Goal: Find specific page/section: Find specific page/section

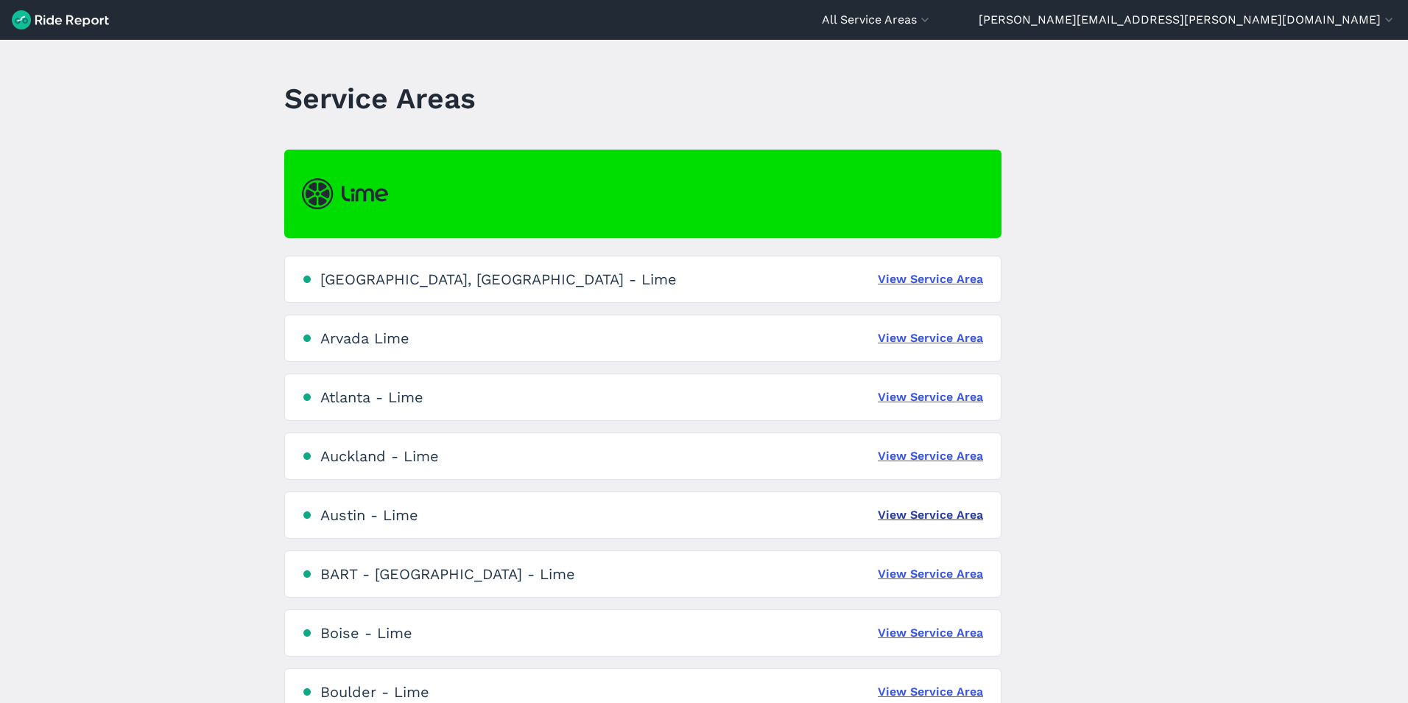
click at [933, 519] on link "View Service Area" at bounding box center [930, 515] width 105 height 18
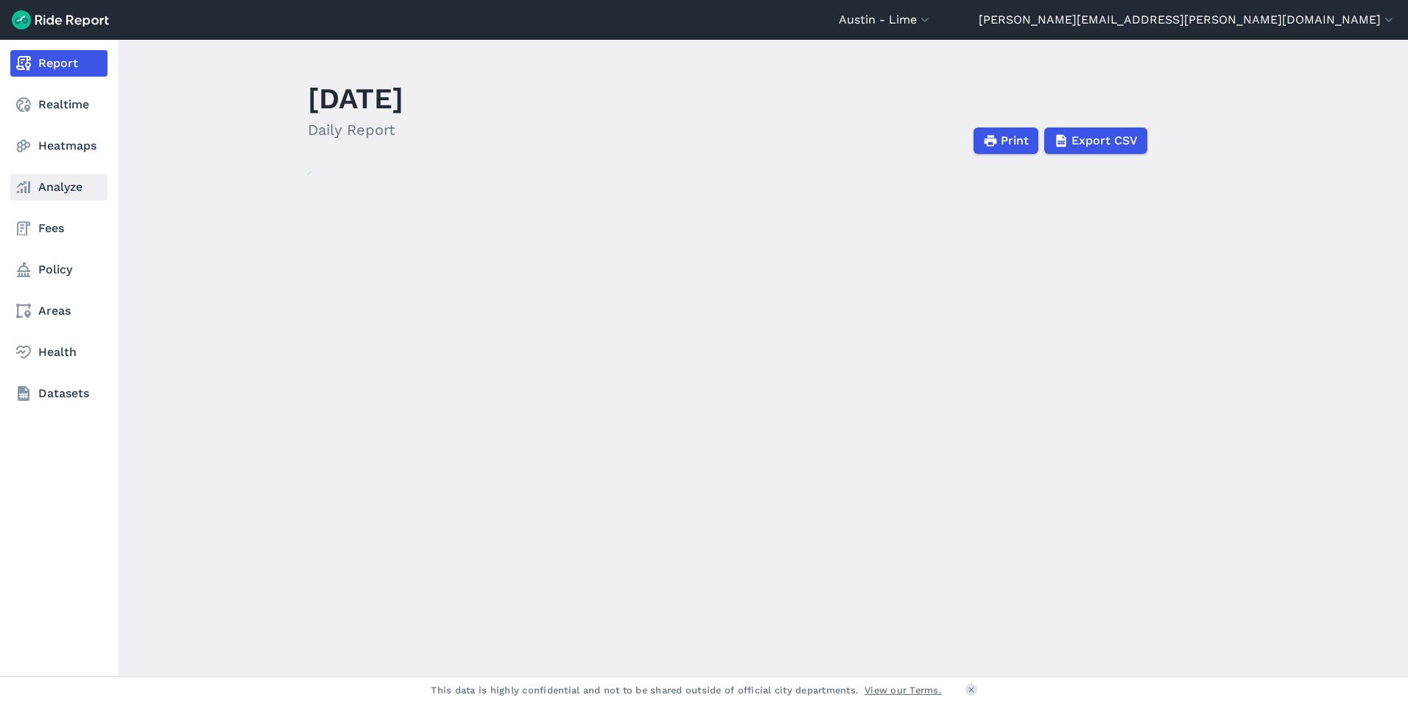
click at [65, 195] on link "Analyze" at bounding box center [58, 187] width 97 height 27
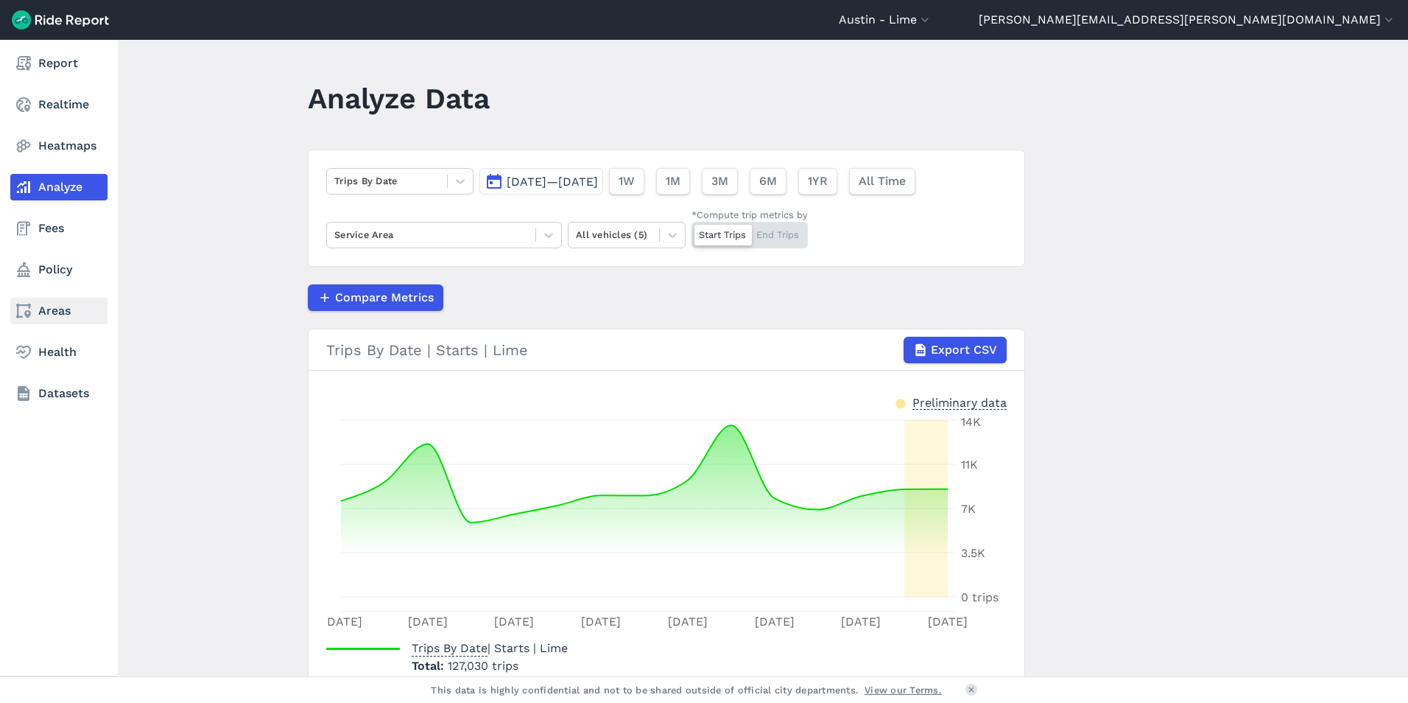
click at [55, 318] on link "Areas" at bounding box center [58, 311] width 97 height 27
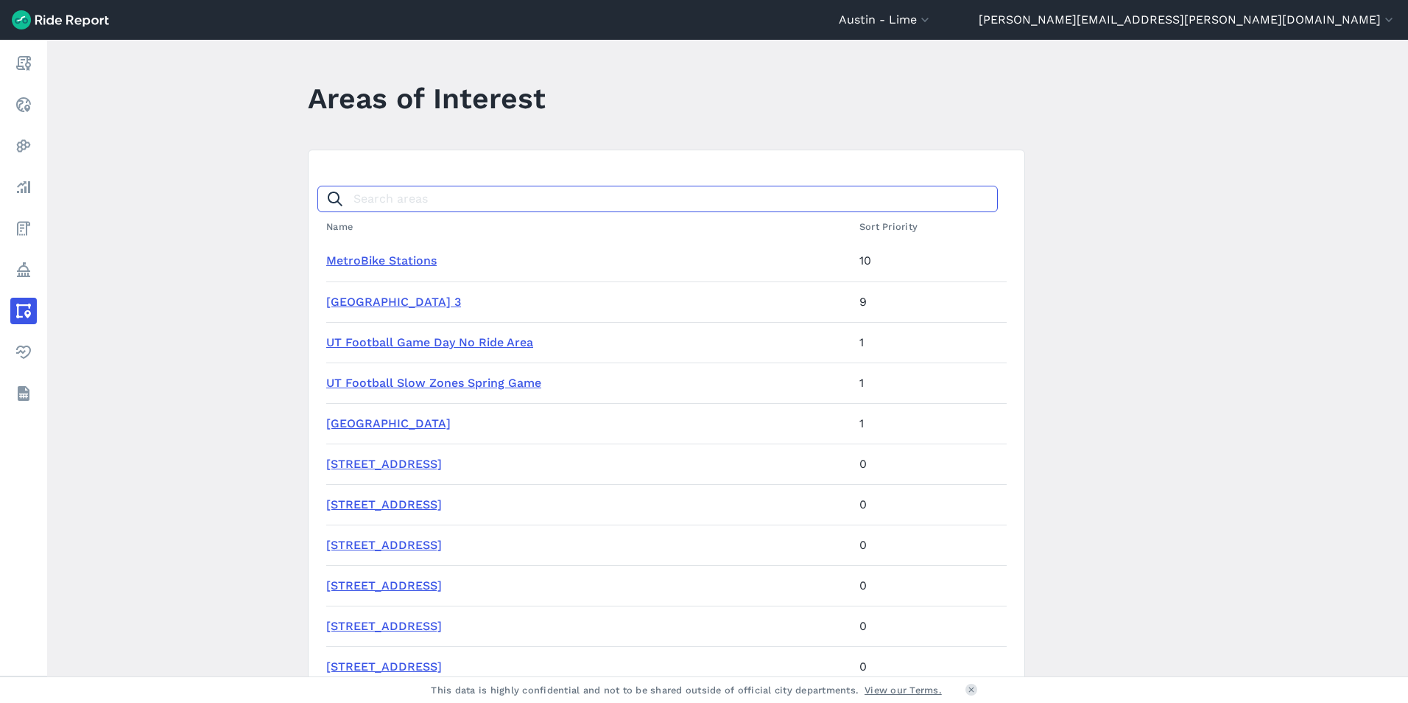
click at [396, 198] on input "Search areas" at bounding box center [657, 199] width 681 height 27
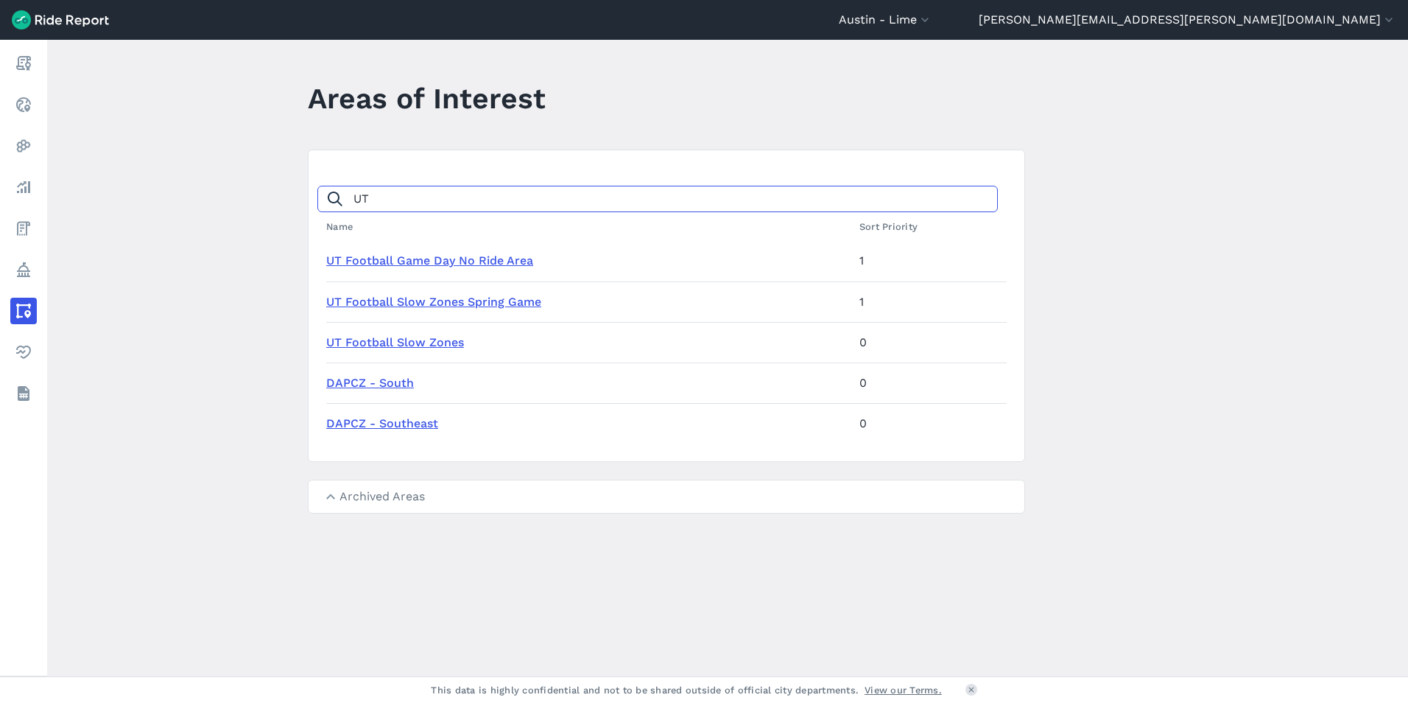
type input "UT"
click at [400, 254] on link "UT Football Game Day No Ride Area" at bounding box center [429, 260] width 207 height 14
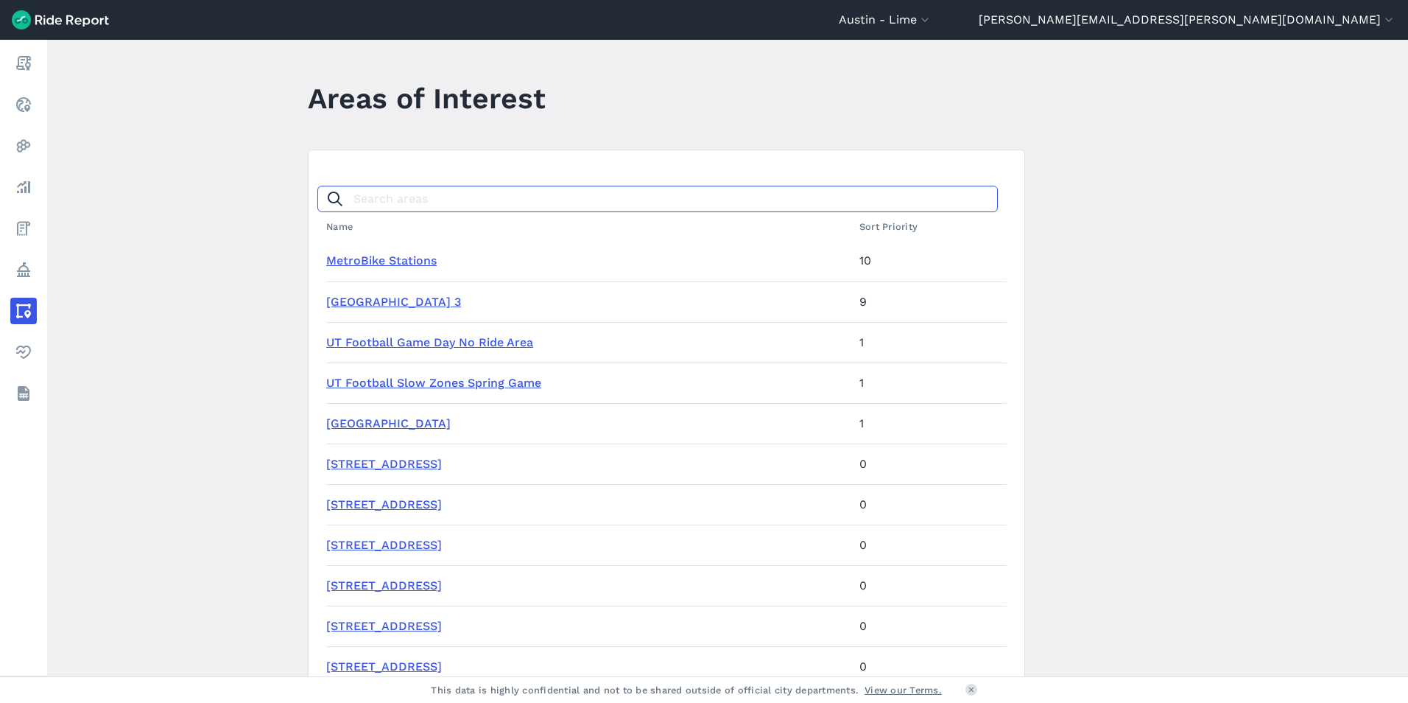
click at [407, 211] on input "Search areas" at bounding box center [657, 199] width 681 height 27
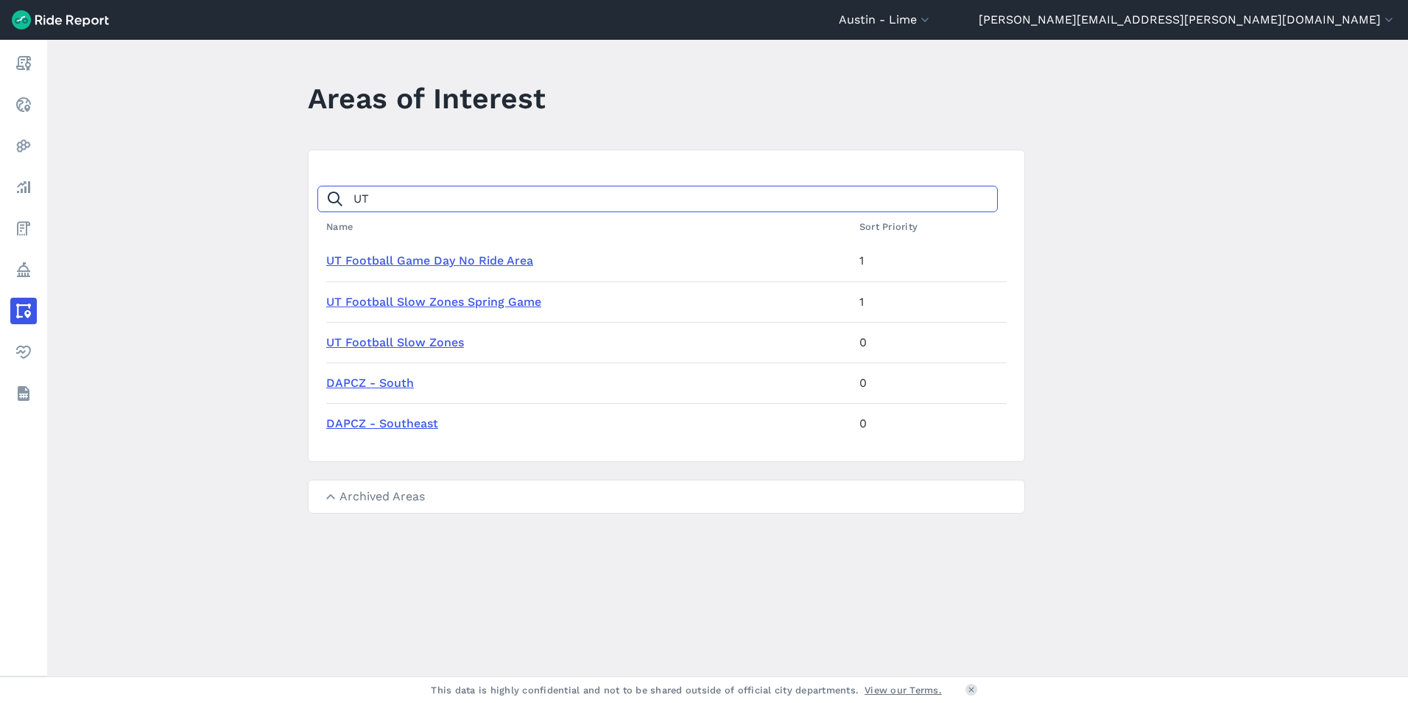
type input "UT"
click at [376, 377] on link "DAPCZ - South" at bounding box center [370, 383] width 88 height 14
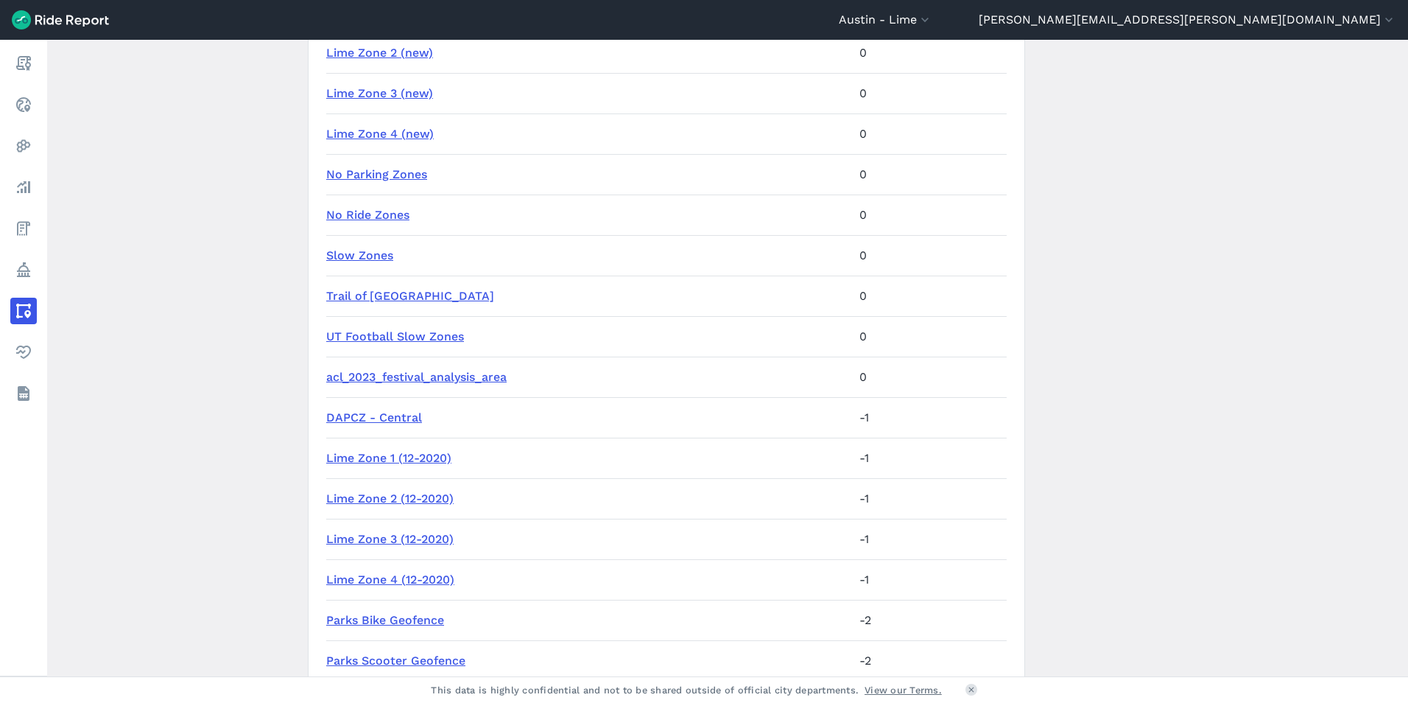
scroll to position [1349, 0]
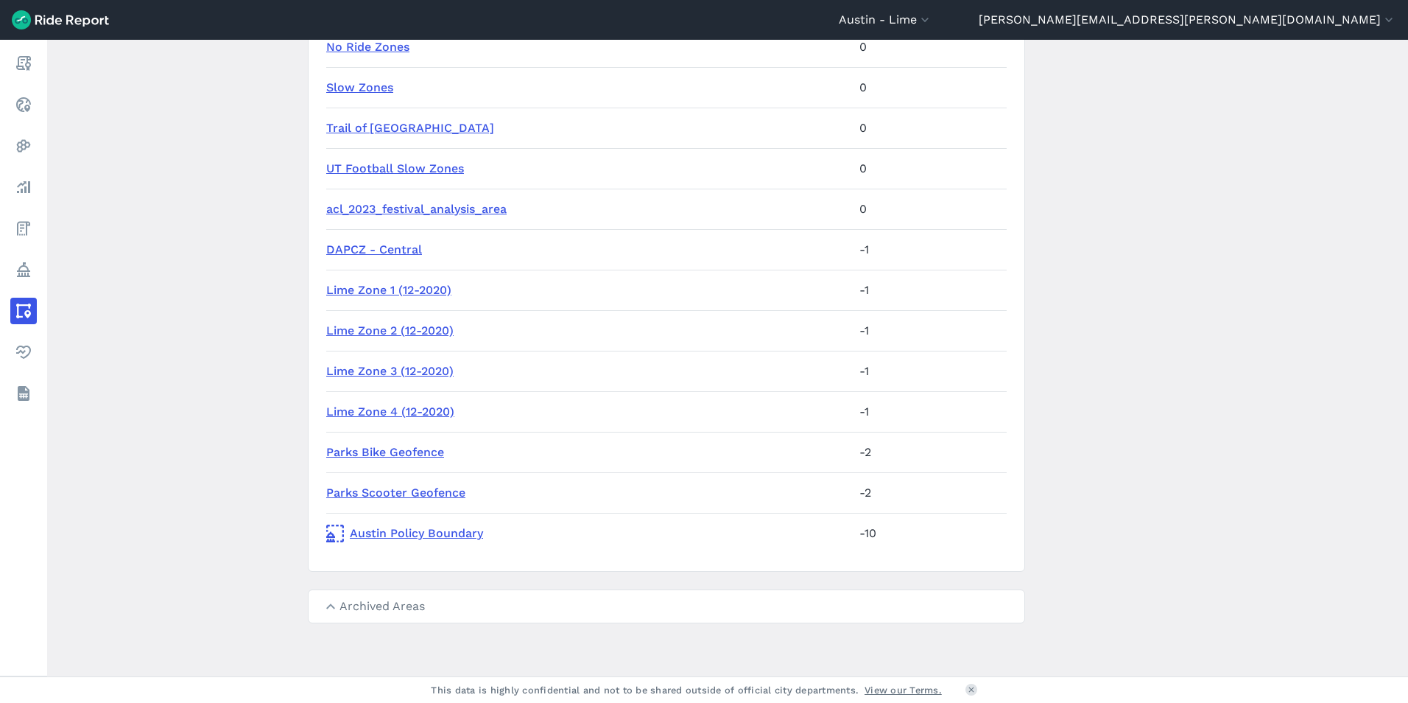
click at [388, 291] on link "Lime Zone 1 (12-2020)" at bounding box center [388, 290] width 125 height 14
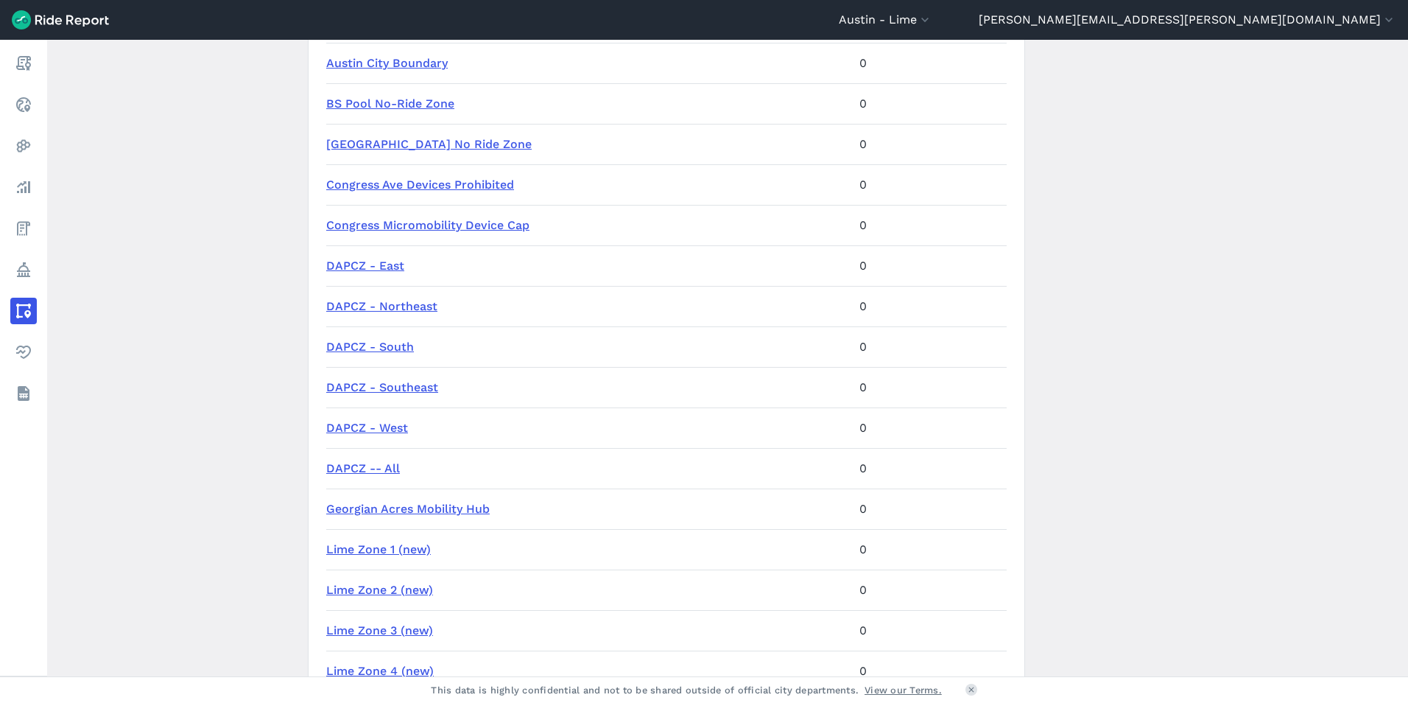
scroll to position [1349, 0]
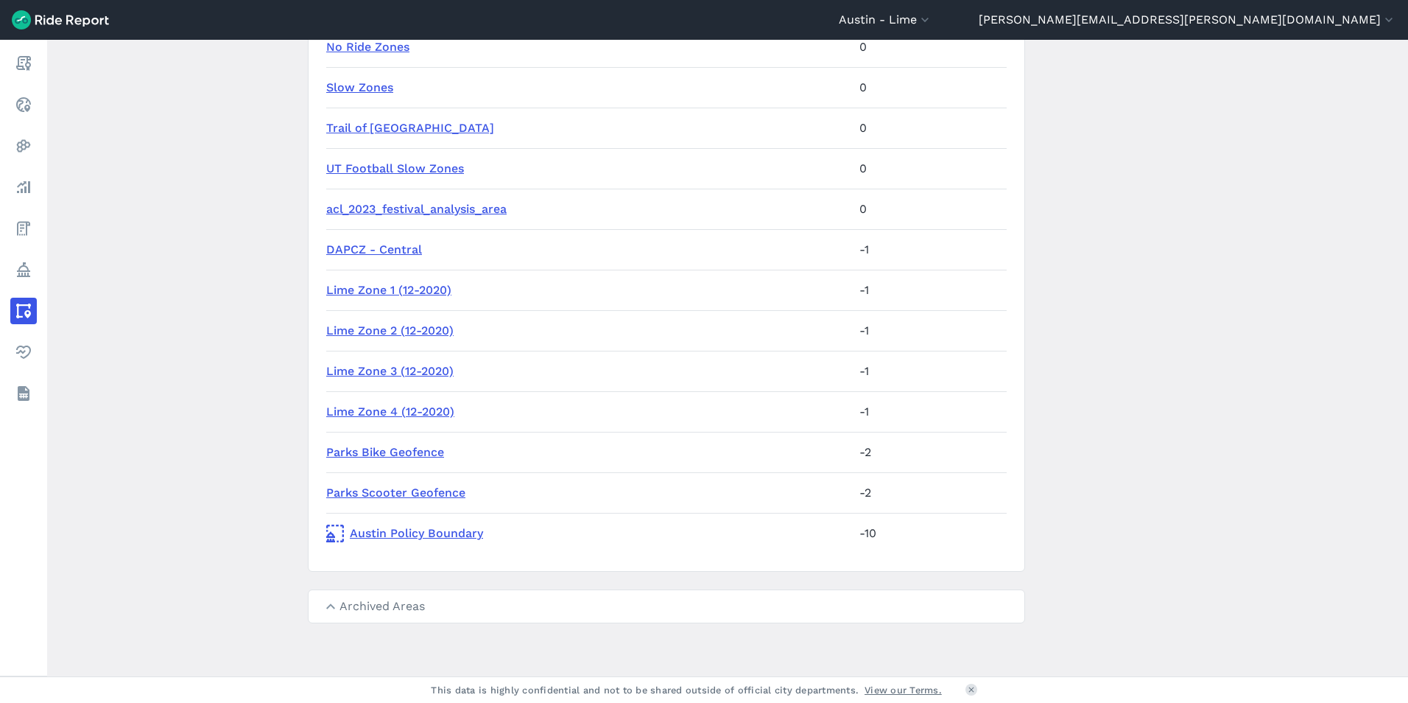
click at [383, 377] on link "Lime Zone 3 (12-2020)" at bounding box center [389, 371] width 127 height 14
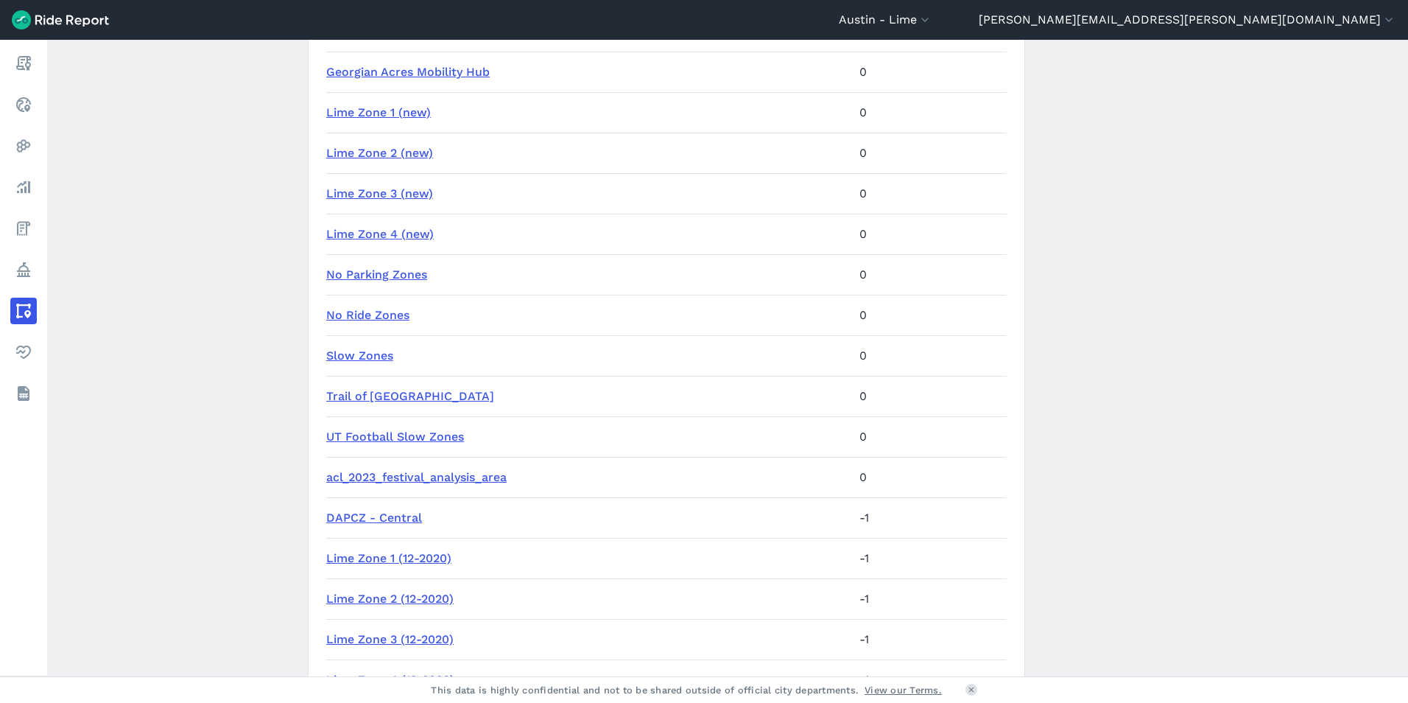
scroll to position [1349, 0]
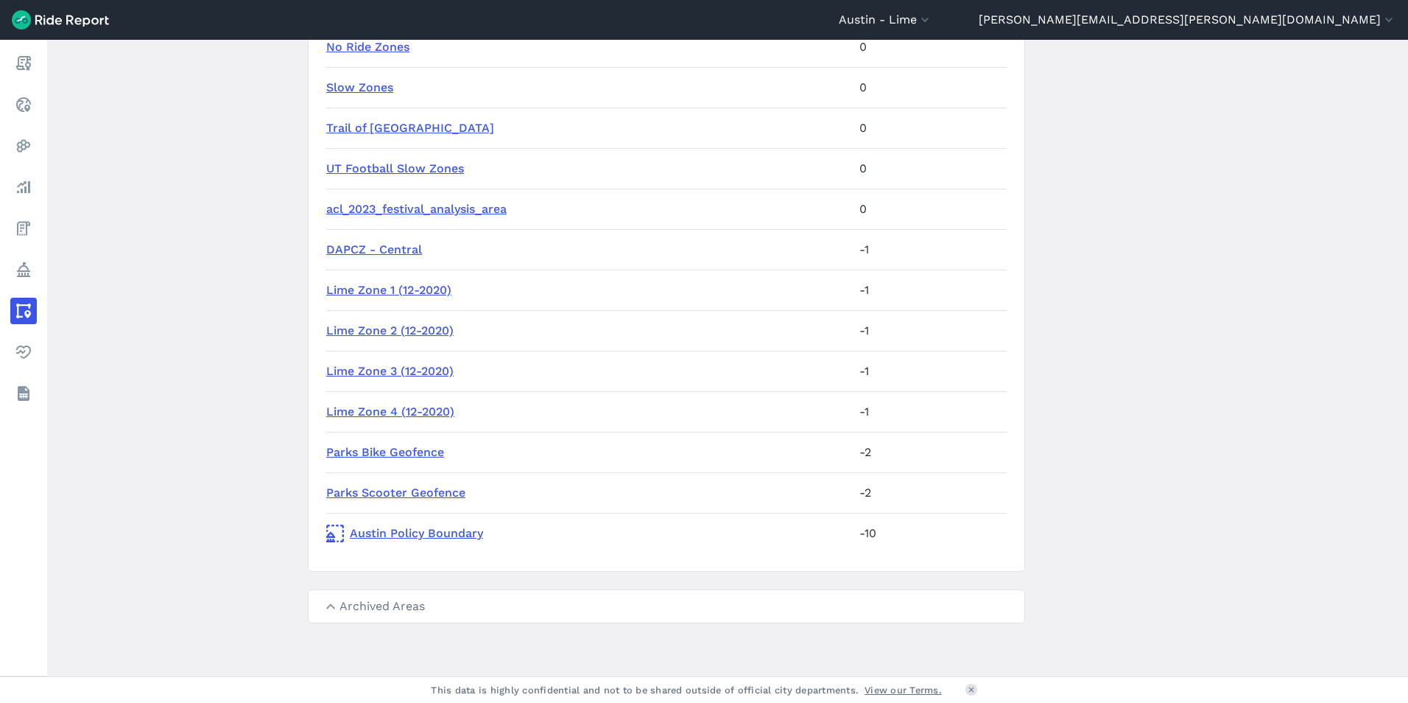
click at [426, 405] on link "Lime Zone 4 (12-2020)" at bounding box center [390, 411] width 128 height 14
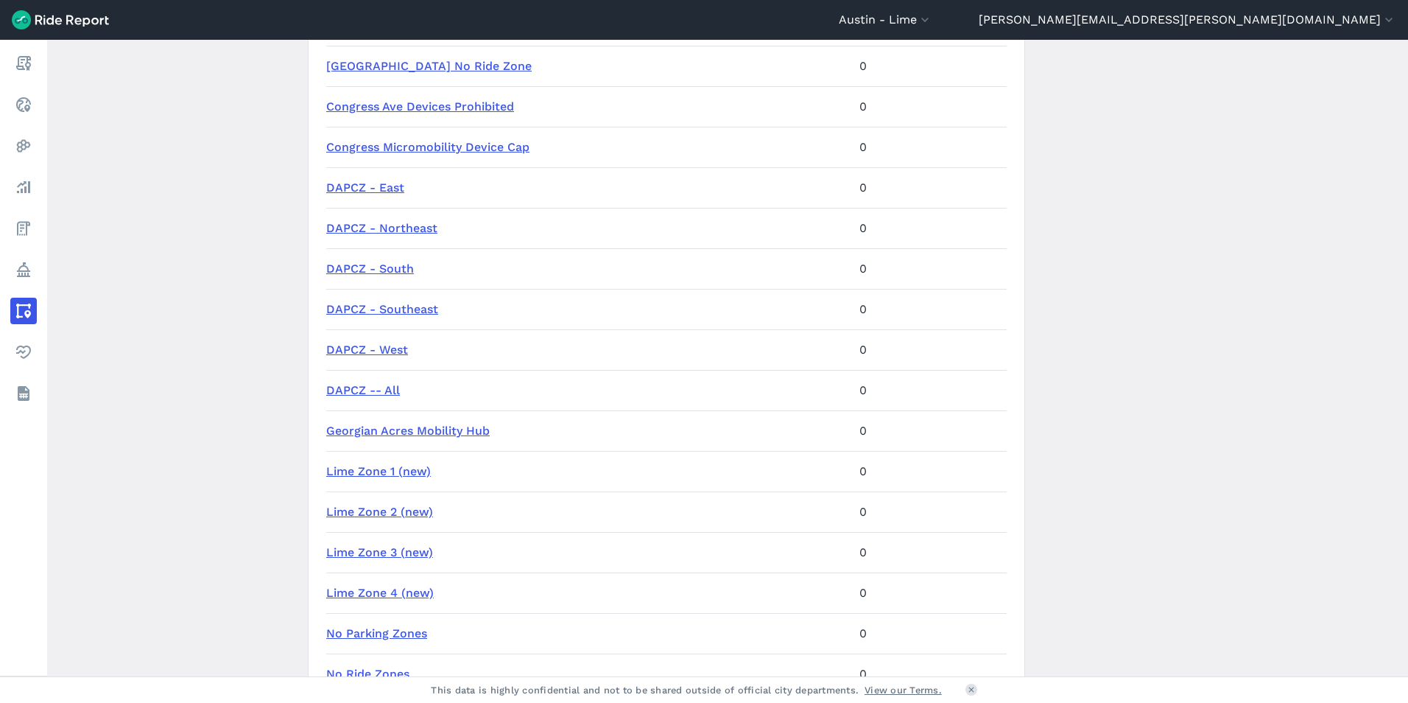
scroll to position [810, 0]
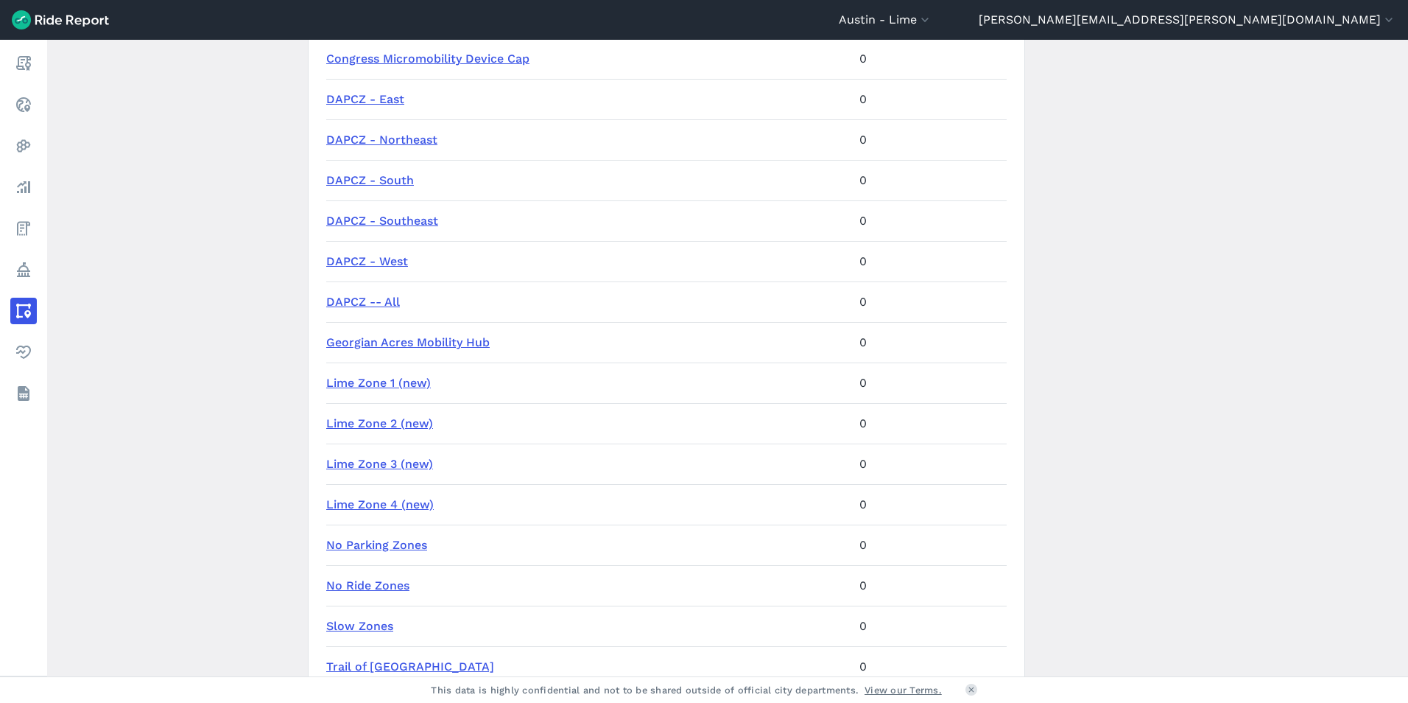
click at [373, 295] on link "DAPCZ -- All" at bounding box center [363, 302] width 74 height 14
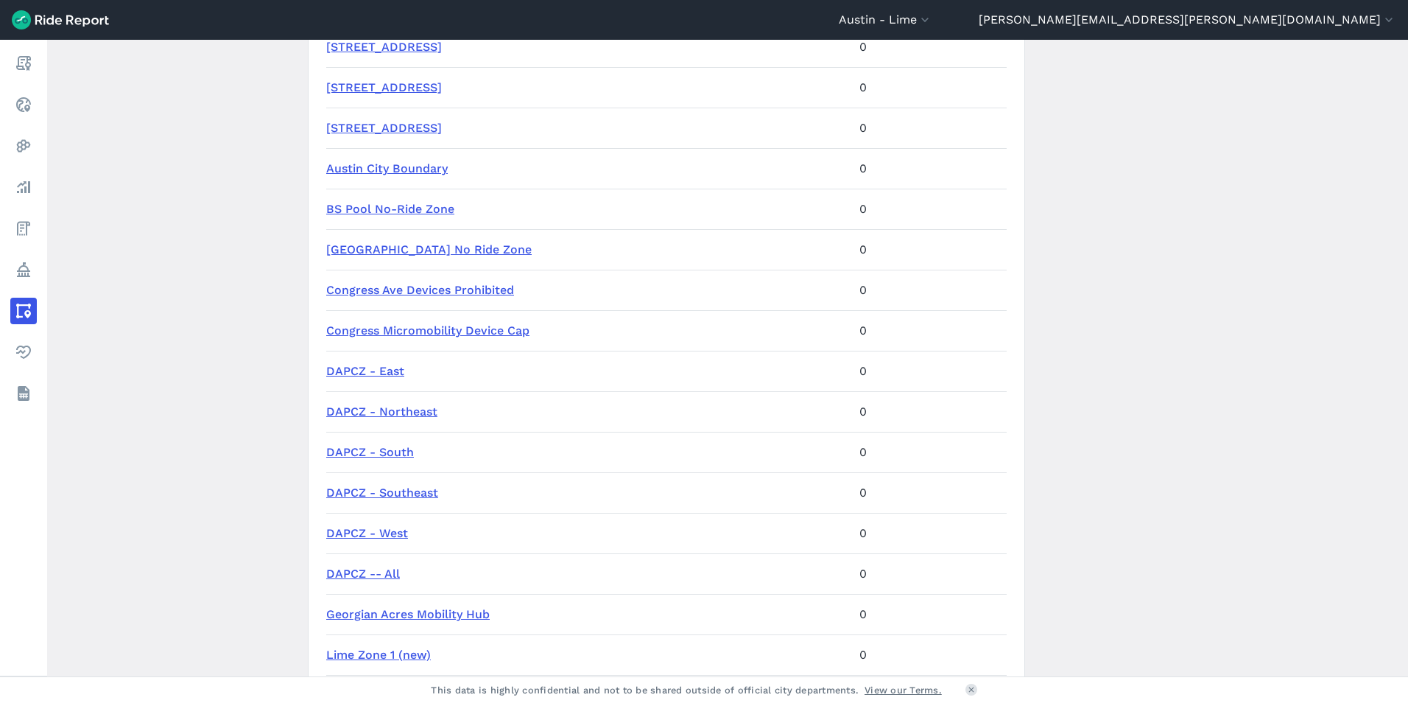
click at [369, 365] on link "DAPCZ - East" at bounding box center [365, 371] width 78 height 14
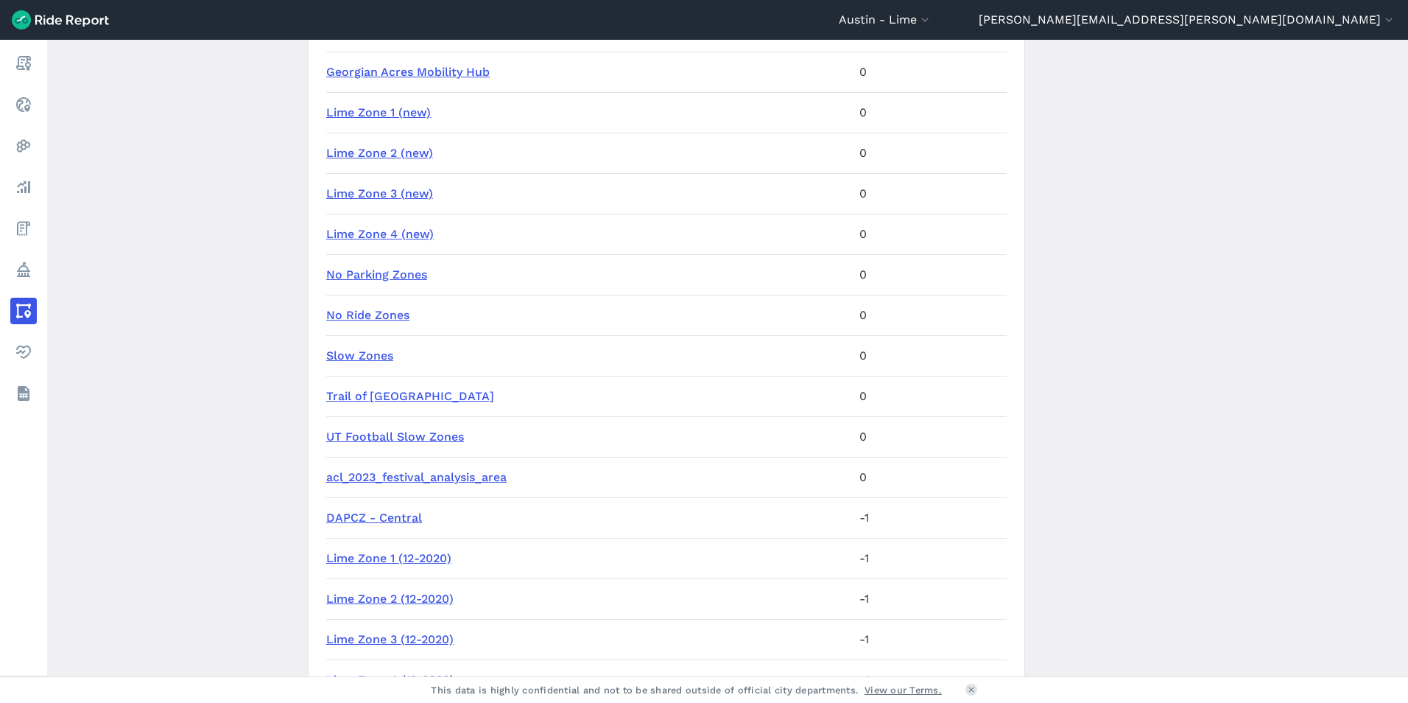
scroll to position [810, 0]
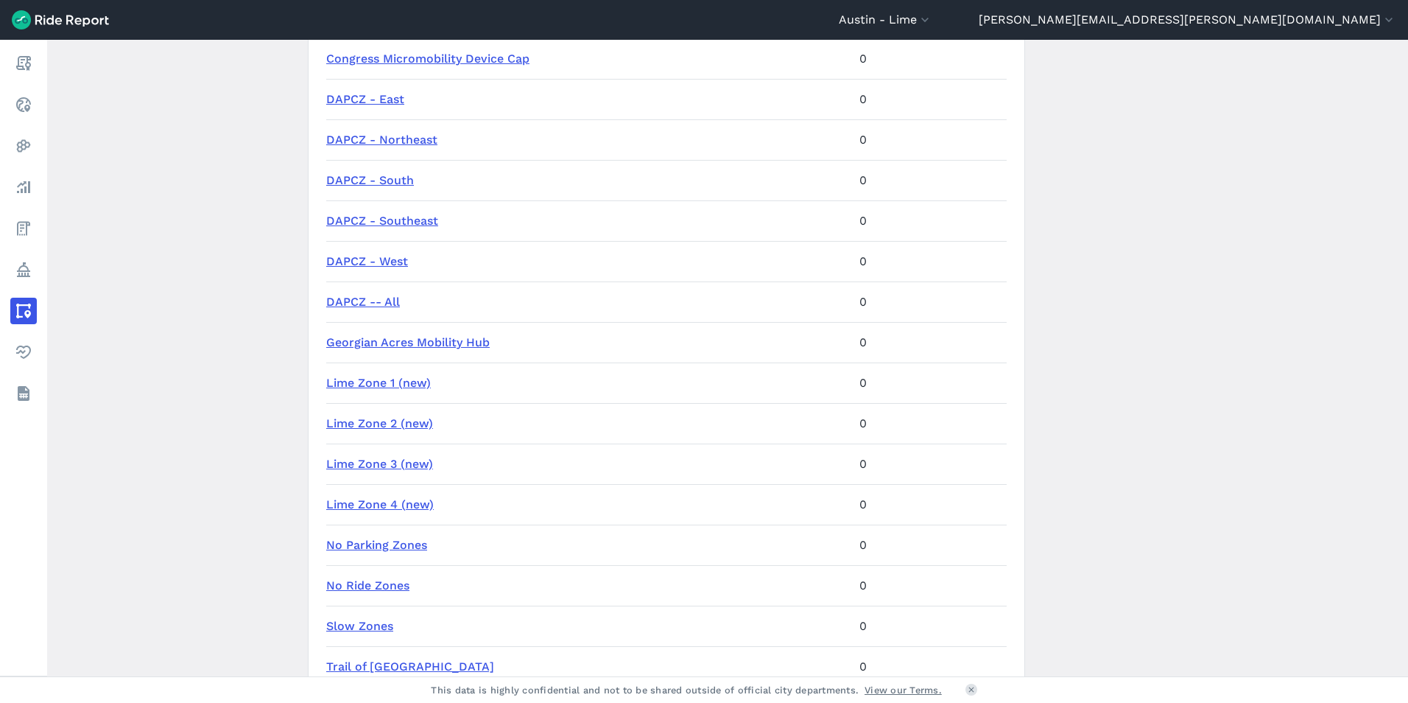
click at [398, 381] on link "Lime Zone 1 (new)" at bounding box center [378, 383] width 105 height 14
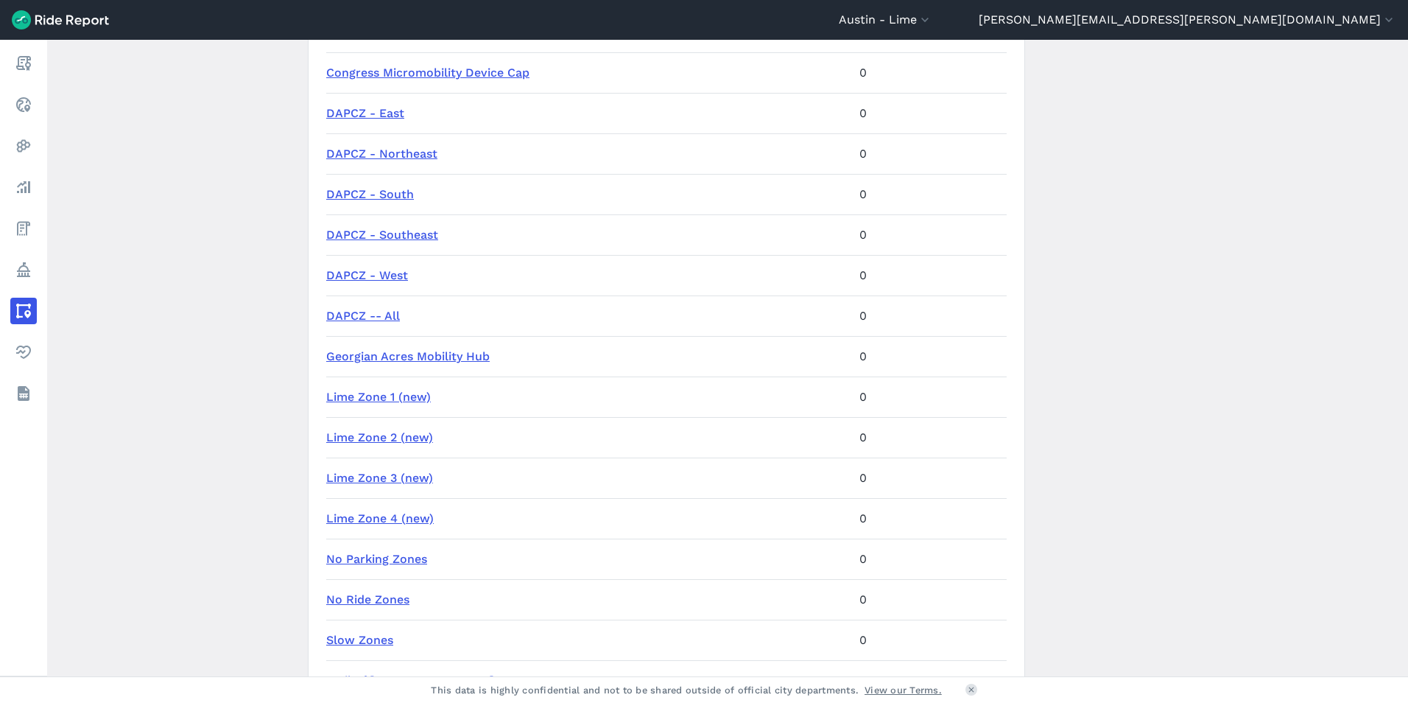
scroll to position [810, 0]
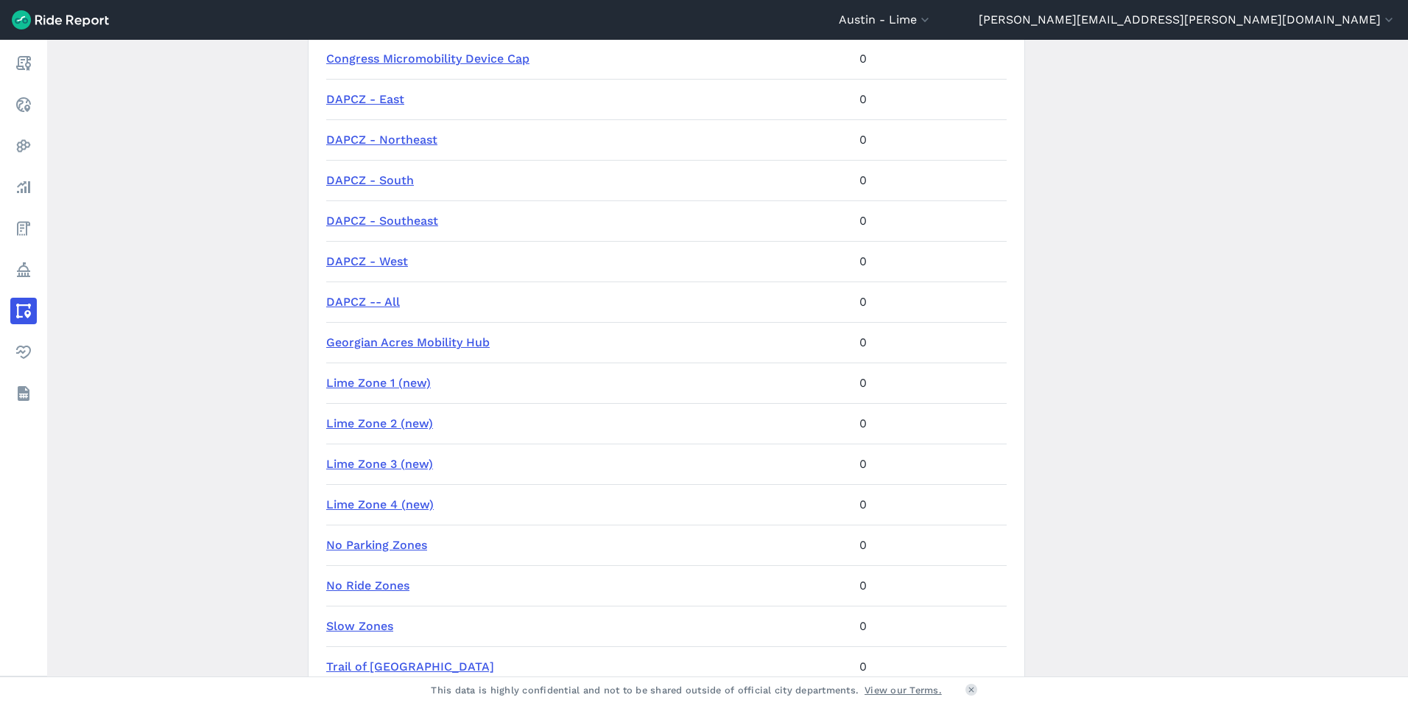
click at [421, 426] on link "Lime Zone 2 (new)" at bounding box center [379, 423] width 107 height 14
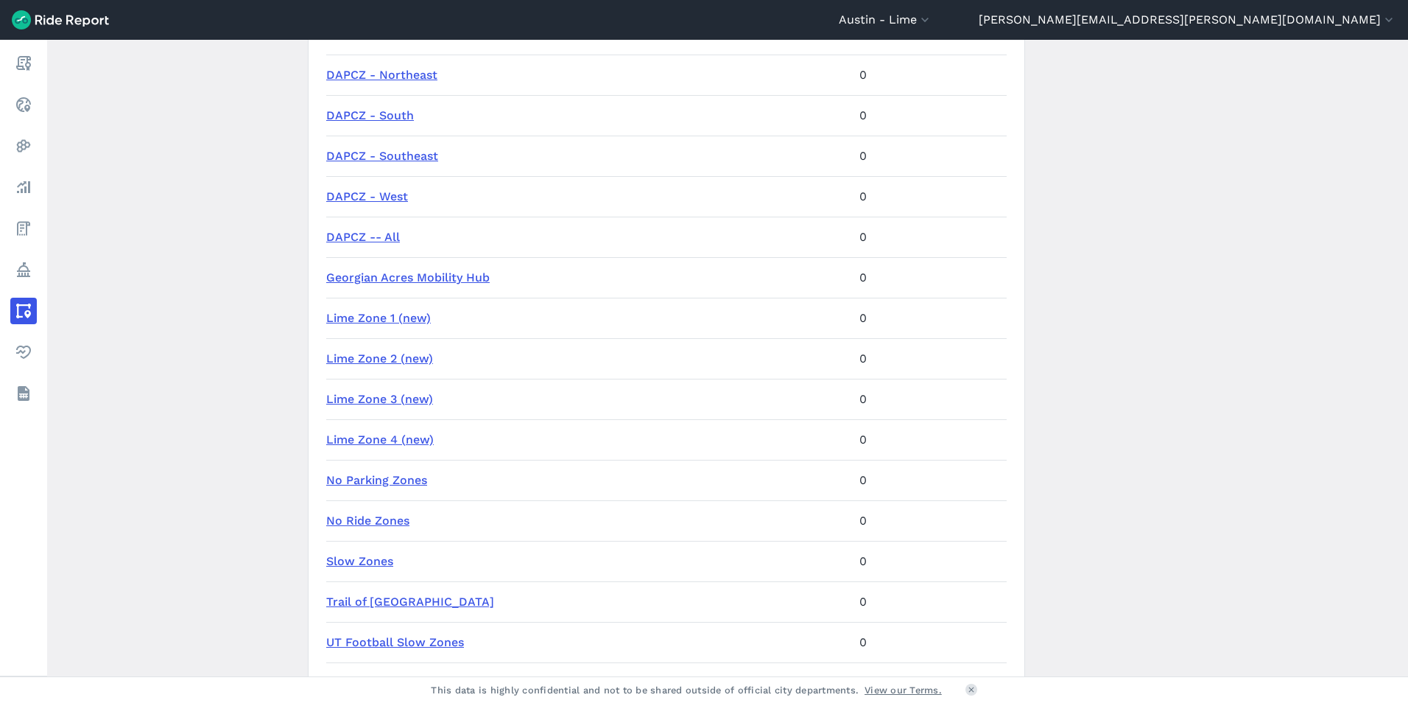
scroll to position [809, 0]
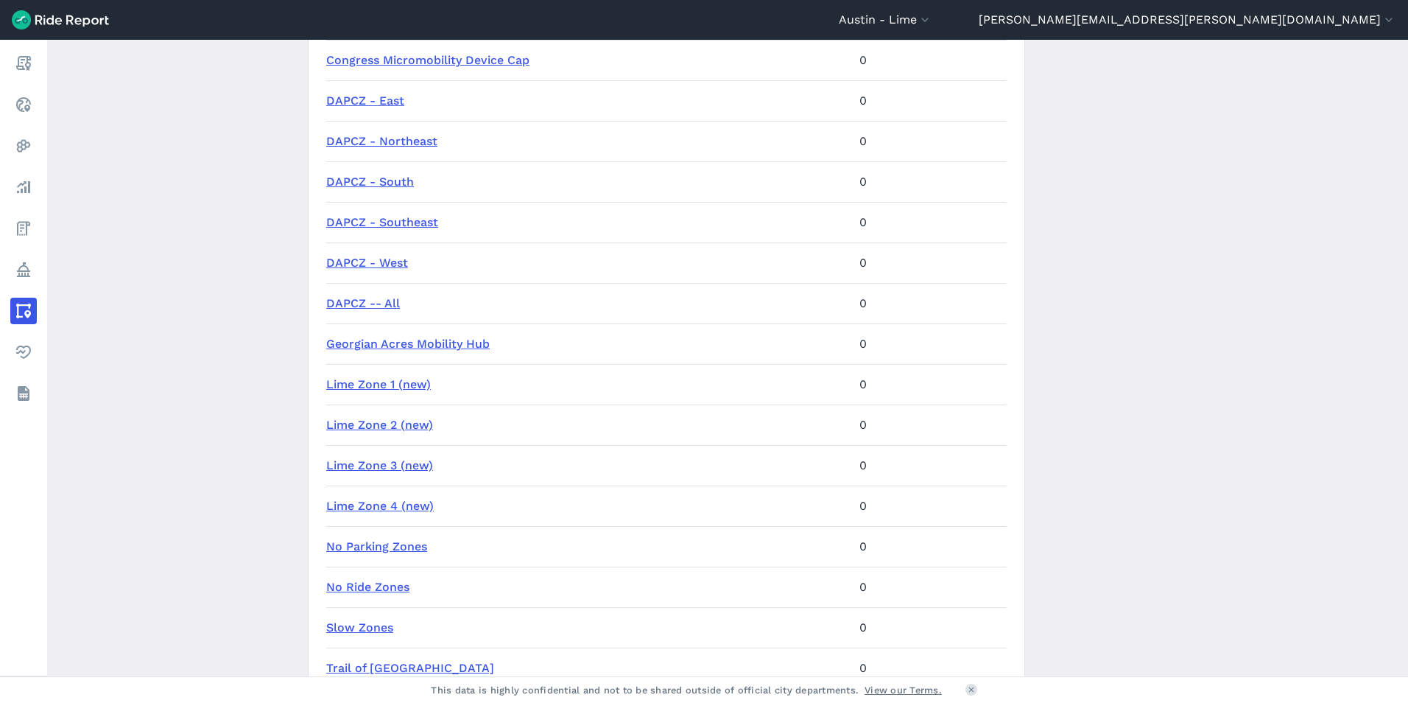
click at [402, 475] on td "Lime Zone 3 (new)" at bounding box center [589, 465] width 527 height 41
click at [401, 468] on link "Lime Zone 3 (new)" at bounding box center [379, 465] width 107 height 14
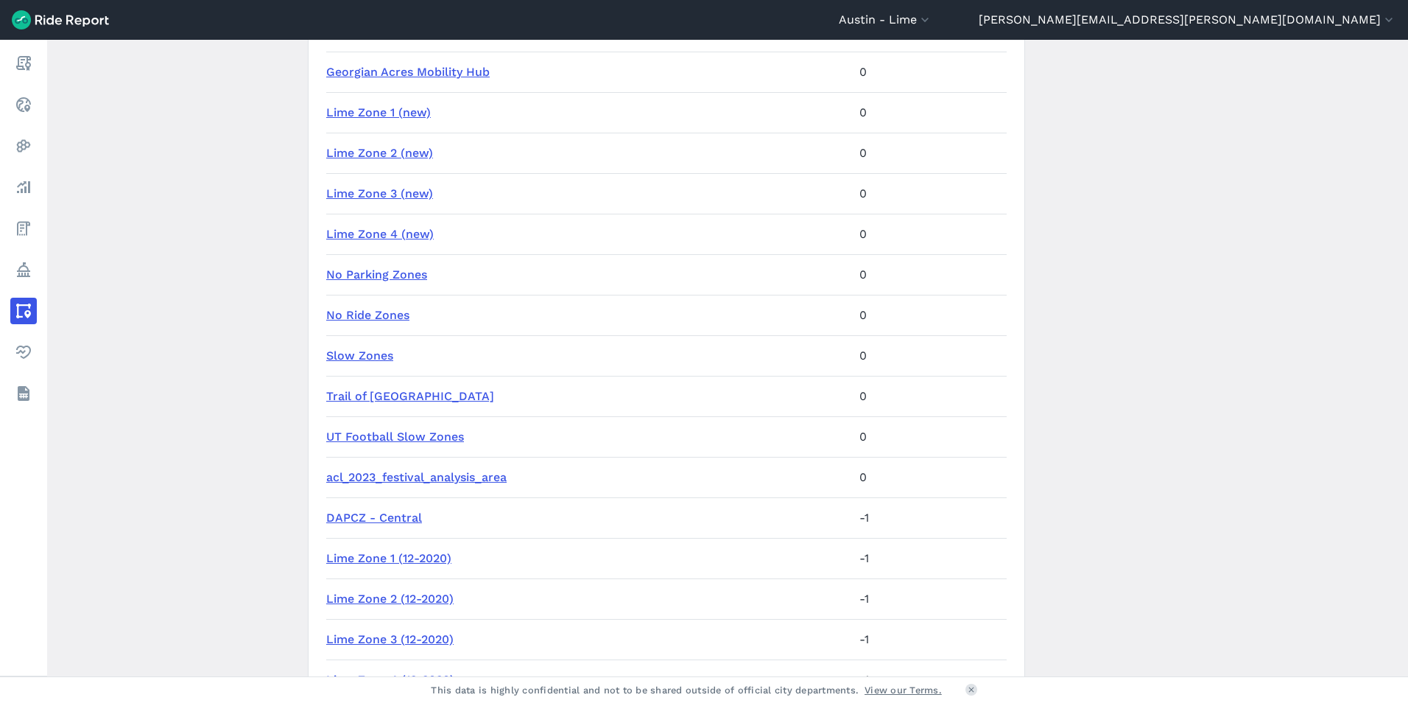
scroll to position [1349, 0]
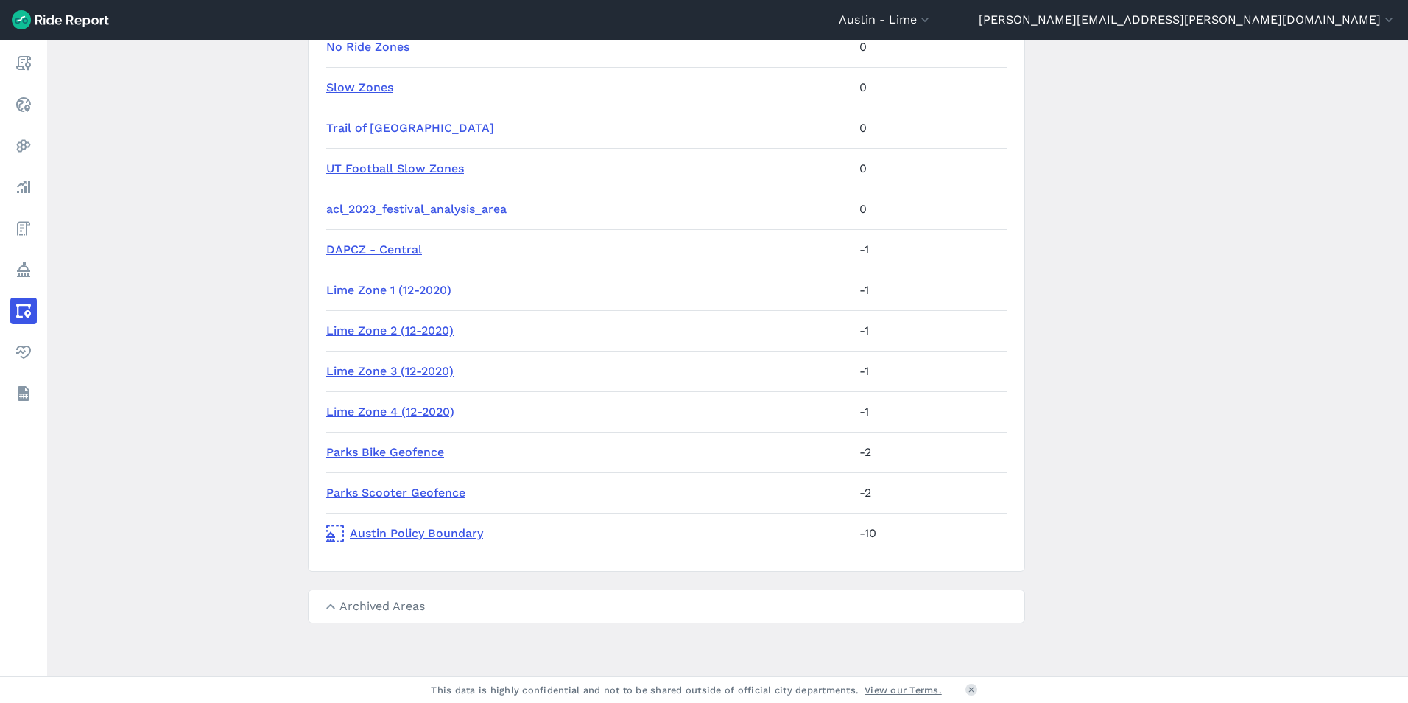
click at [416, 414] on link "Lime Zone 4 (12-2020)" at bounding box center [390, 411] width 128 height 14
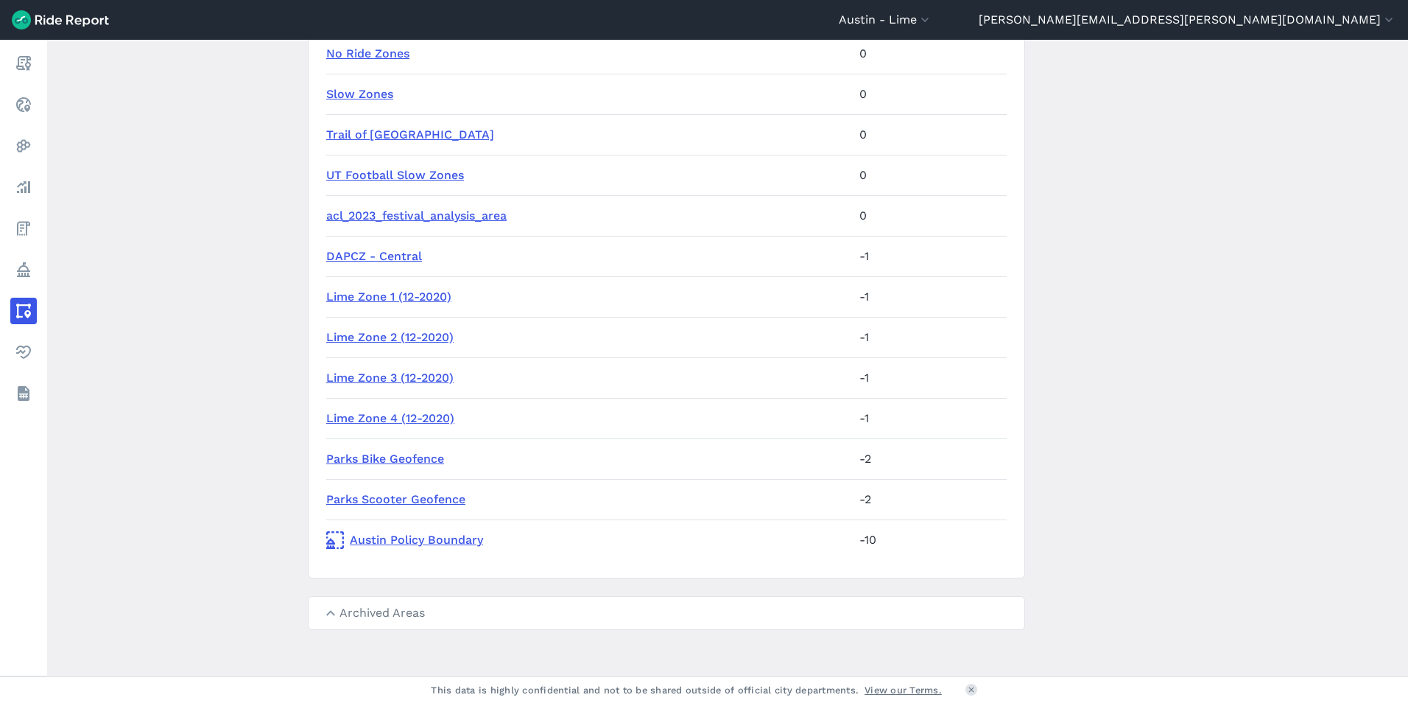
scroll to position [1349, 0]
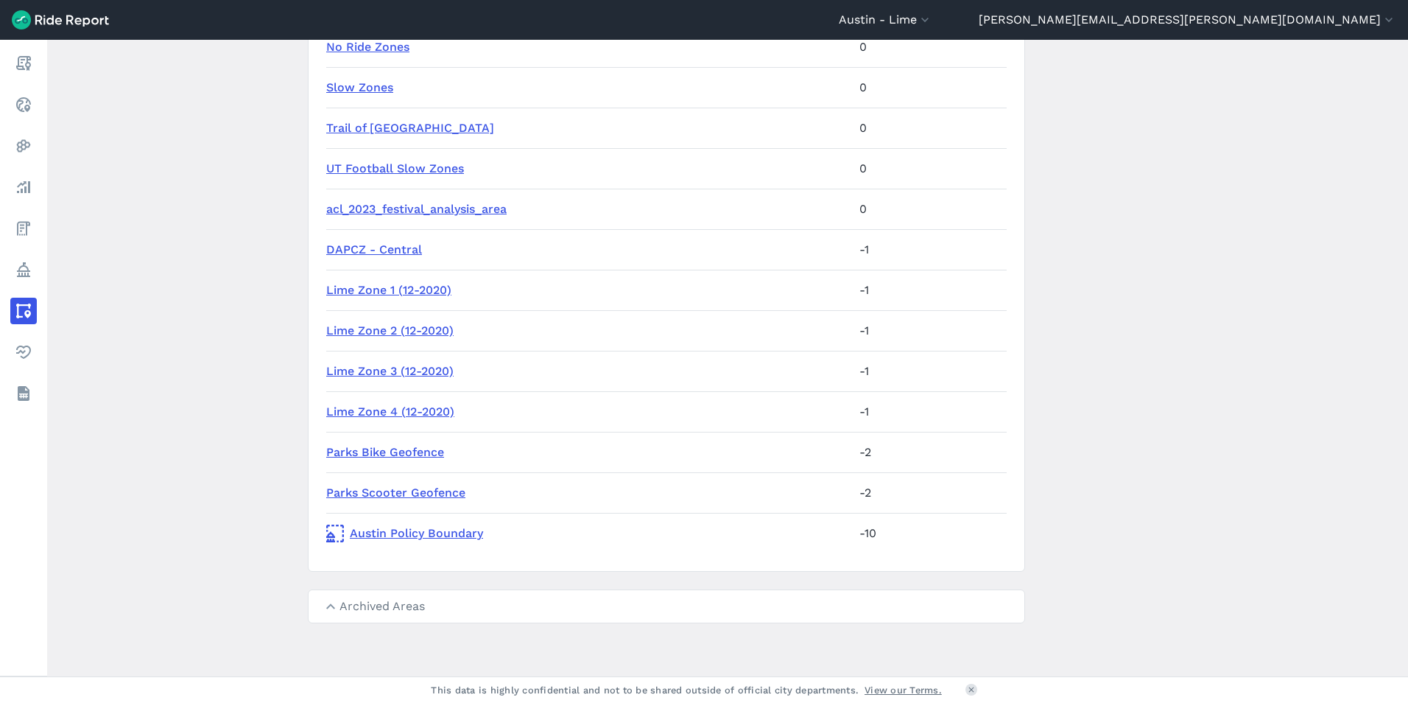
click at [453, 212] on link "acl_2023_festival_analysis_area" at bounding box center [416, 209] width 180 height 14
